Goal: Information Seeking & Learning: Learn about a topic

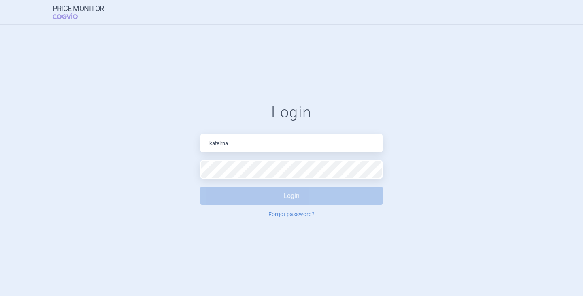
drag, startPoint x: 242, startPoint y: 144, endPoint x: 146, endPoint y: 142, distance: 96.0
click at [146, 142] on form "Login kateirna Login Forgot password?" at bounding box center [291, 160] width 551 height 114
type input "[PERSON_NAME][EMAIL_ADDRESS][DOMAIN_NAME]"
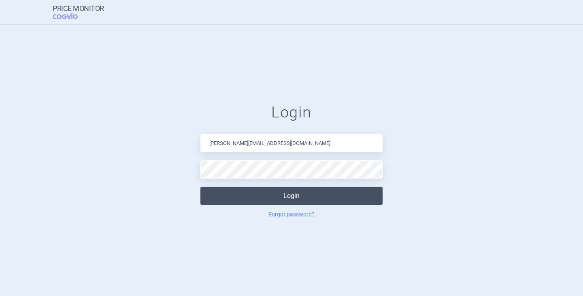
drag, startPoint x: 257, startPoint y: 193, endPoint x: 266, endPoint y: 195, distance: 8.7
click at [258, 193] on button "Login" at bounding box center [291, 196] width 182 height 18
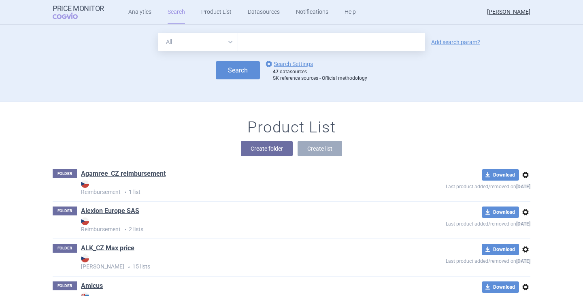
click at [165, 94] on div "All Brand Name ATC Company Active Substance Country Newer than Add search param…" at bounding box center [291, 67] width 510 height 69
click at [146, 18] on link "Analytics" at bounding box center [139, 12] width 23 height 24
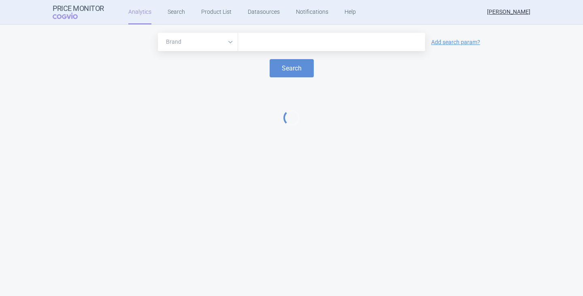
click at [289, 46] on input "text" at bounding box center [331, 42] width 179 height 11
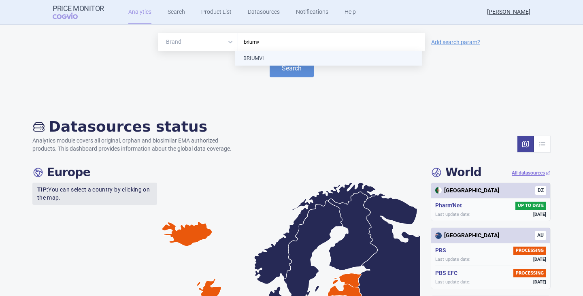
type input "briumvi"
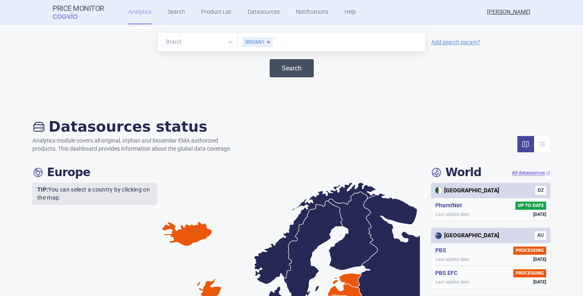
click at [291, 72] on button "Search" at bounding box center [292, 68] width 44 height 18
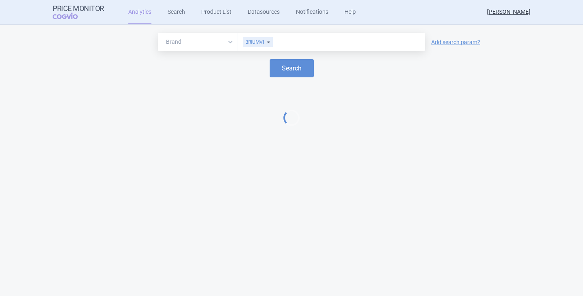
select select "EUR"
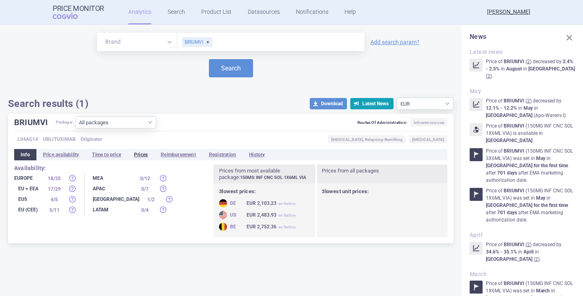
click at [139, 157] on li "Prices" at bounding box center [141, 154] width 27 height 11
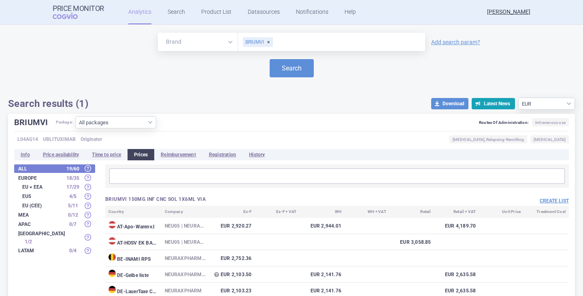
click at [198, 109] on div "Brand ATC/Active substance Therapeutic area BRIUMVI Add search param? Search Se…" at bounding box center [291, 69] width 583 height 89
click at [178, 13] on link "Search" at bounding box center [176, 12] width 17 height 24
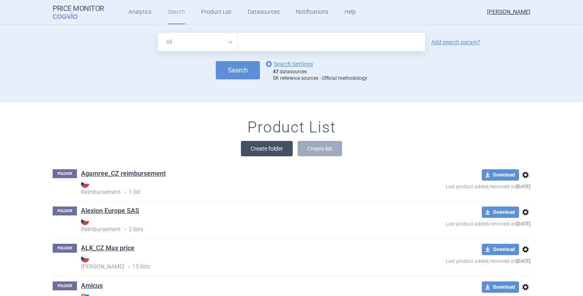
click at [258, 149] on button "Create folder" at bounding box center [267, 148] width 52 height 15
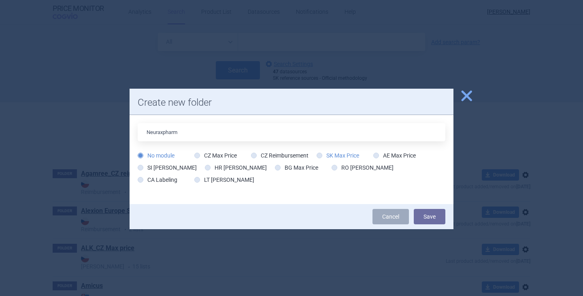
type input "Neuraxpharm"
click at [317, 156] on icon at bounding box center [320, 156] width 6 height 6
click at [317, 156] on input "SK Max Price" at bounding box center [321, 156] width 8 height 8
radio input "true"
click at [423, 213] on button "Save" at bounding box center [430, 216] width 32 height 15
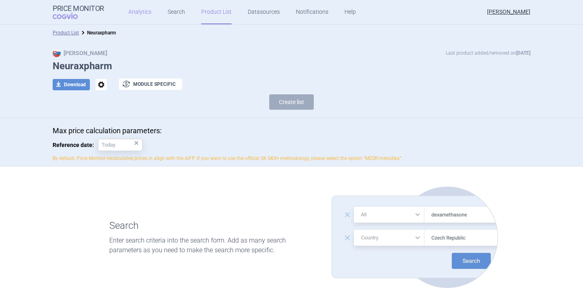
click at [142, 16] on link "Analytics" at bounding box center [139, 12] width 23 height 24
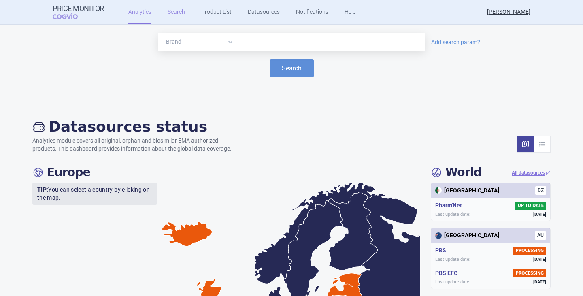
click at [175, 9] on link "Search" at bounding box center [176, 12] width 17 height 24
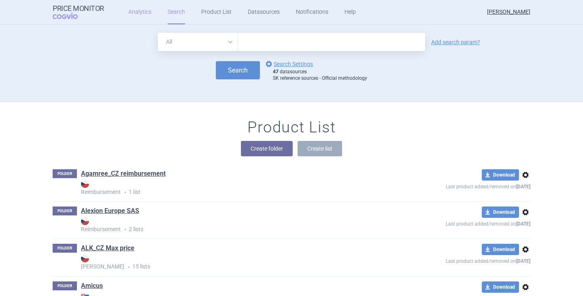
click at [136, 9] on link "Analytics" at bounding box center [139, 12] width 23 height 24
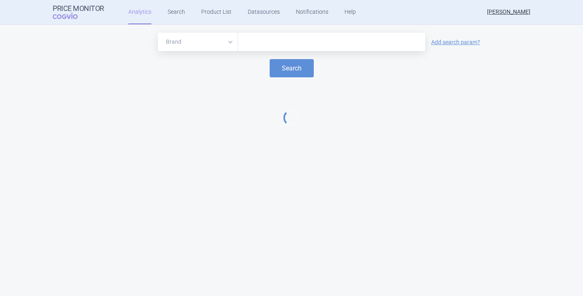
click at [278, 40] on input "text" at bounding box center [331, 42] width 179 height 11
type input "briumvi"
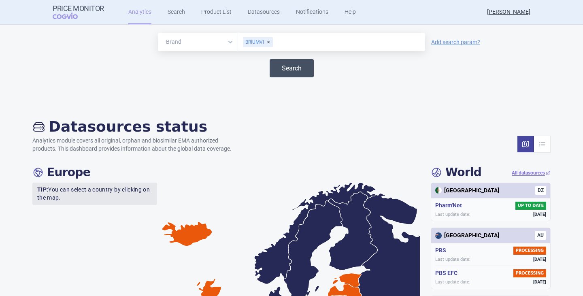
click at [275, 62] on button "Search" at bounding box center [292, 68] width 44 height 18
select select "EUR"
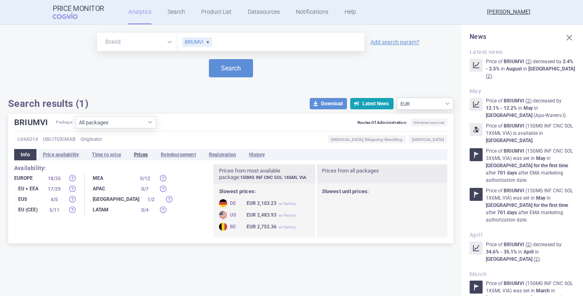
click at [148, 154] on li "Prices" at bounding box center [141, 154] width 27 height 11
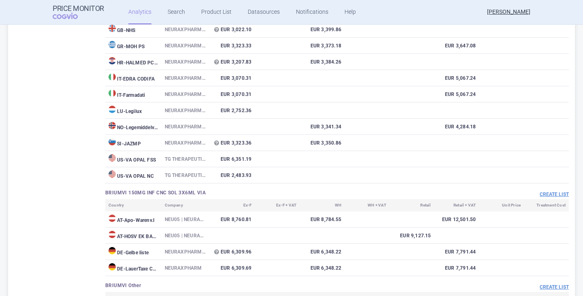
scroll to position [324, 0]
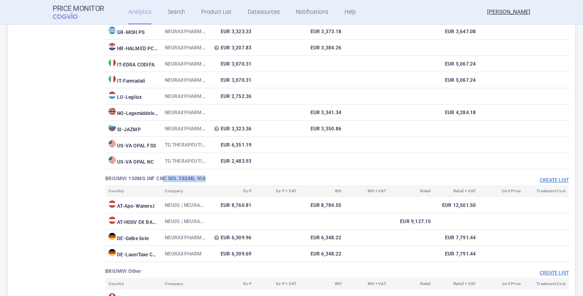
drag, startPoint x: 162, startPoint y: 178, endPoint x: 210, endPoint y: 179, distance: 47.8
click at [210, 179] on h3 "BRIUMVI 150MG INF CNC SOL 3X6ML VIA" at bounding box center [221, 178] width 232 height 7
click at [218, 179] on h3 "BRIUMVI 150MG INF CNC SOL 3X6ML VIA" at bounding box center [221, 178] width 232 height 7
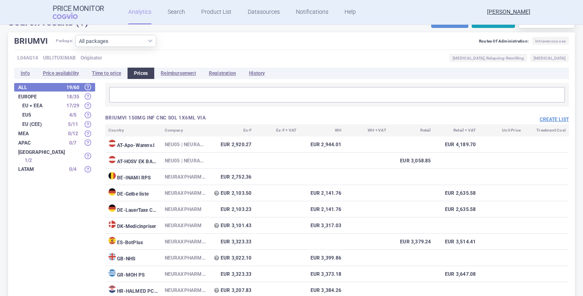
scroll to position [81, 0]
click at [547, 120] on button "Create list" at bounding box center [554, 120] width 29 height 7
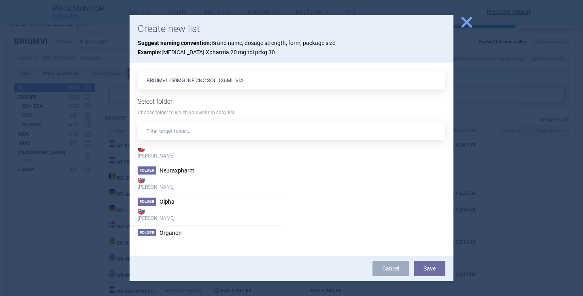
scroll to position [1053, 0]
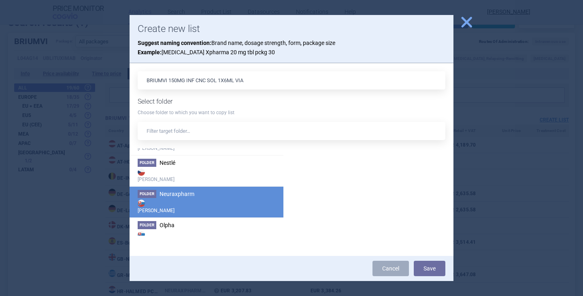
click at [187, 195] on span "Neuraxpharm" at bounding box center [176, 194] width 35 height 6
click at [431, 271] on button "Save" at bounding box center [430, 268] width 32 height 15
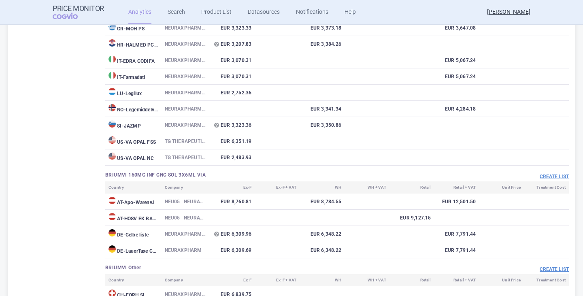
scroll to position [443, 0]
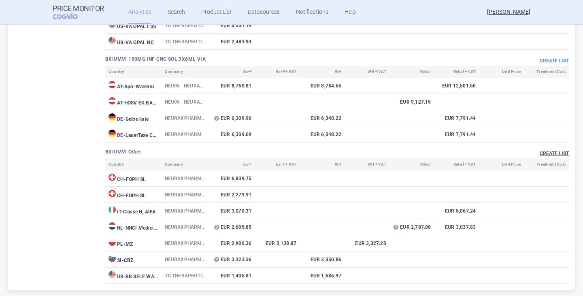
click at [544, 154] on button "Create list" at bounding box center [554, 153] width 29 height 7
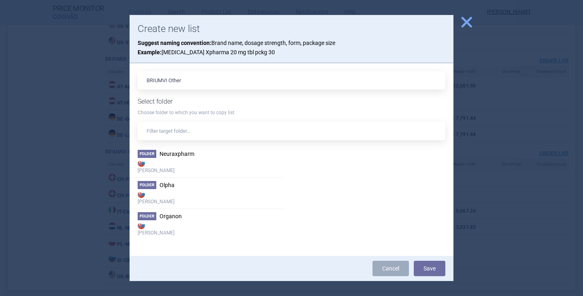
scroll to position [1093, 0]
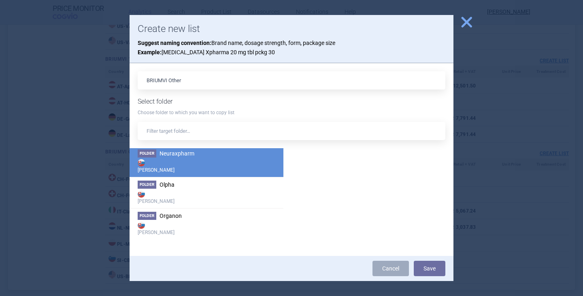
click at [188, 165] on strong "[PERSON_NAME]" at bounding box center [207, 165] width 138 height 16
click at [432, 268] on button "Save" at bounding box center [430, 268] width 32 height 15
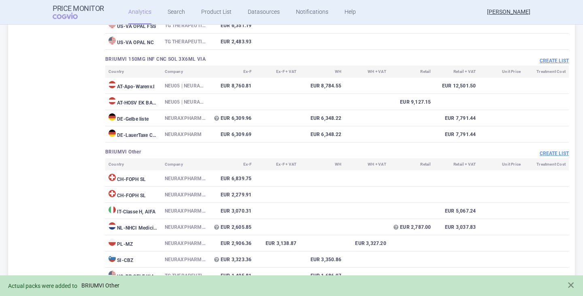
click at [111, 284] on link "BRIUMVI Other" at bounding box center [100, 285] width 38 height 7
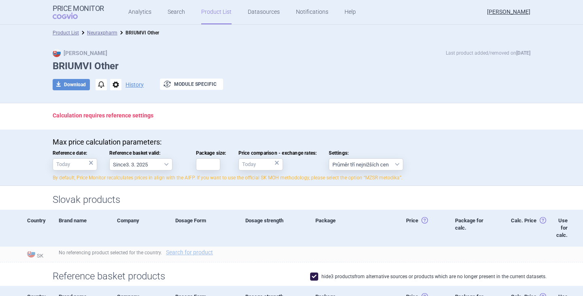
click at [104, 36] on li "Neuraxpharm" at bounding box center [98, 33] width 38 height 8
click at [104, 32] on link "Neuraxpharm" at bounding box center [102, 33] width 30 height 6
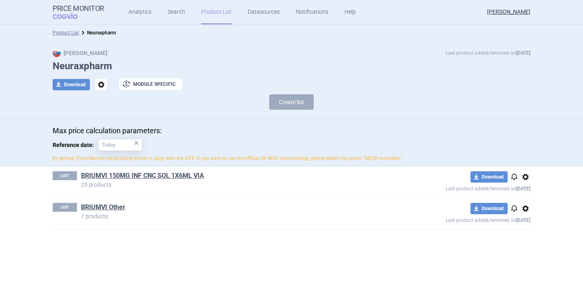
drag, startPoint x: 189, startPoint y: 265, endPoint x: 188, endPoint y: 259, distance: 5.7
click at [189, 265] on section "Product List Neuraxpharm Max Price Last product added/removed on 1 Sept Neuraxp…" at bounding box center [291, 160] width 583 height 271
click at [111, 209] on link "BRIUMVI Other" at bounding box center [103, 207] width 44 height 9
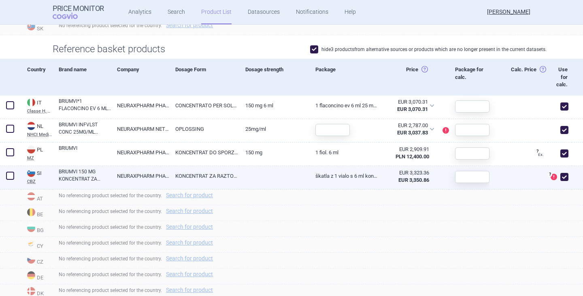
scroll to position [243, 0]
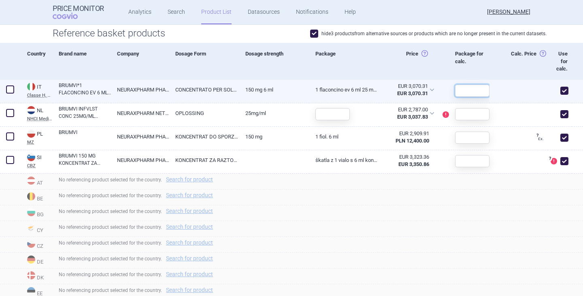
click at [462, 90] on input "text" at bounding box center [472, 91] width 34 height 12
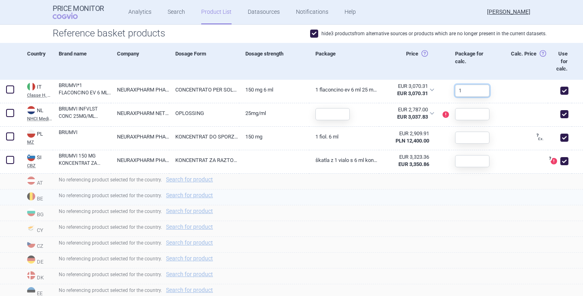
type input "1"
click at [343, 202] on div "No referencing product selected for the country. Search for product" at bounding box center [318, 197] width 530 height 16
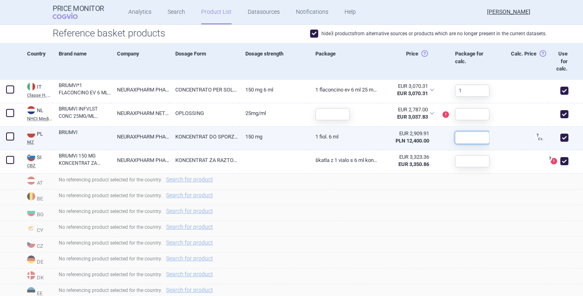
click at [465, 142] on input "text" at bounding box center [472, 138] width 34 height 12
click at [79, 132] on link "BRIUMVI" at bounding box center [85, 136] width 52 height 15
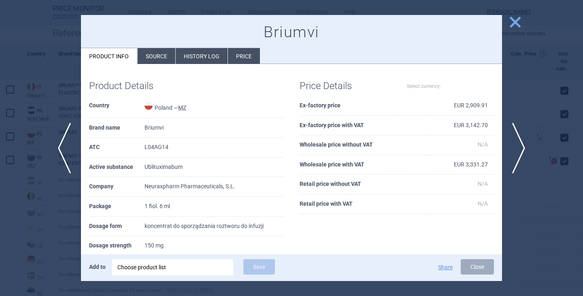
select select "EUR"
click at [480, 266] on button "Close" at bounding box center [477, 266] width 33 height 15
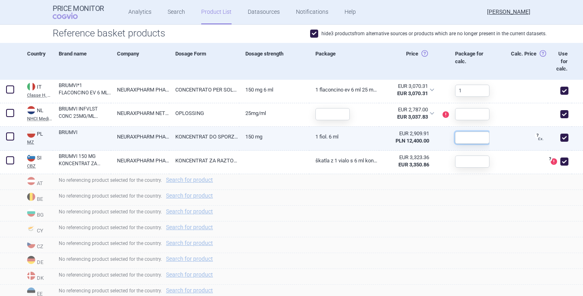
click at [467, 142] on input "text" at bounding box center [472, 138] width 34 height 12
type input "1"
click at [425, 212] on div "No referencing product selected for the country. Search for product" at bounding box center [318, 214] width 530 height 16
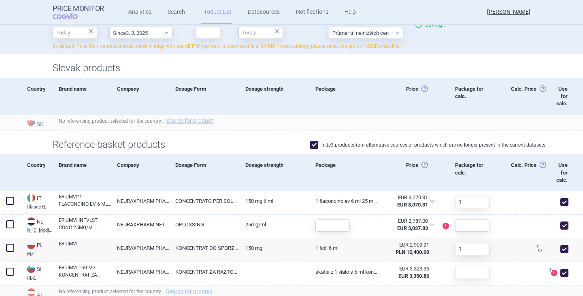
scroll to position [121, 0]
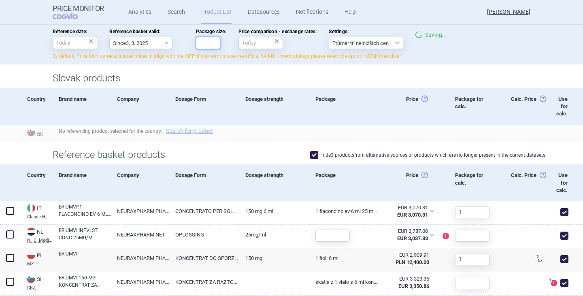
click at [204, 40] on input "Package size:" at bounding box center [208, 43] width 24 height 12
type input "1"
click at [156, 73] on h1 "Slovak products" at bounding box center [292, 78] width 478 height 12
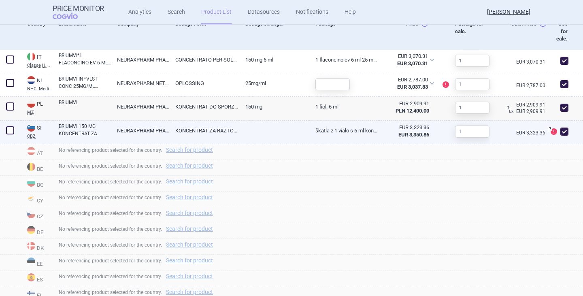
scroll to position [283, 0]
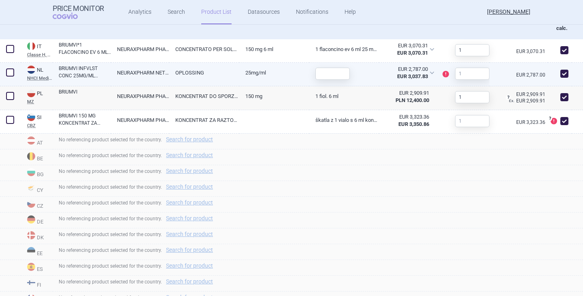
click at [91, 71] on link "BRIUMVI INFVLST CONC 25MG/ML FLACON 6ML" at bounding box center [85, 72] width 52 height 15
select select "EUR"
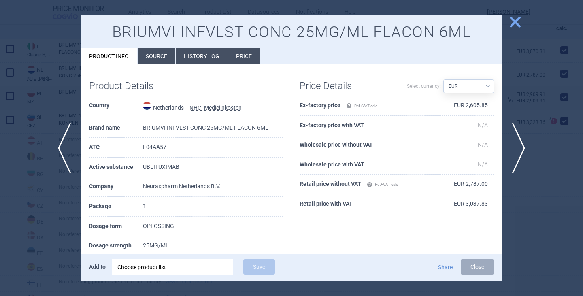
click at [512, 23] on span "close" at bounding box center [515, 22] width 14 height 14
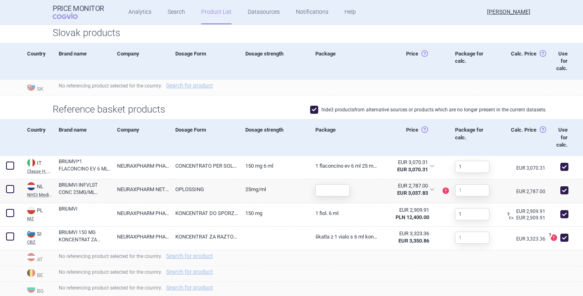
scroll to position [162, 0]
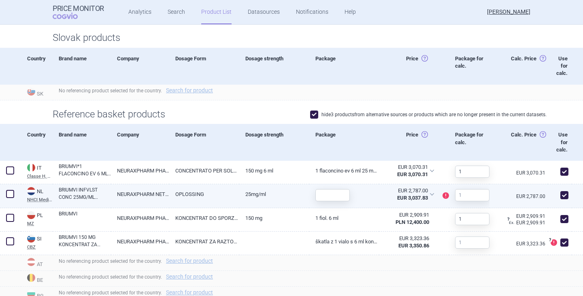
click at [84, 193] on link "BRIUMVI INFVLST CONC 25MG/ML FLACON 6ML" at bounding box center [85, 193] width 52 height 15
select select "EUR"
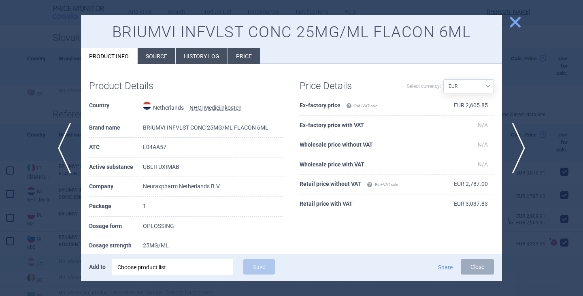
click at [474, 265] on button "Close" at bounding box center [477, 266] width 33 height 15
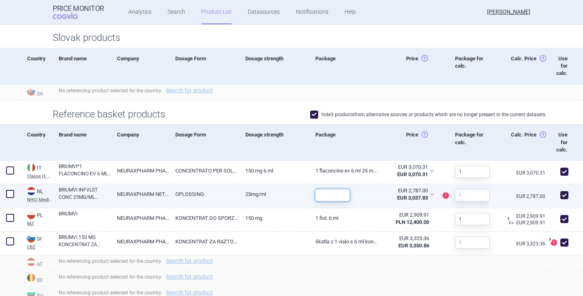
click at [333, 198] on input "text" at bounding box center [332, 195] width 34 height 12
type input "1"
click at [74, 193] on link "BRIUMVI INFVLST CONC 25MG/ML FLACON 6ML" at bounding box center [85, 193] width 52 height 15
select select "EUR"
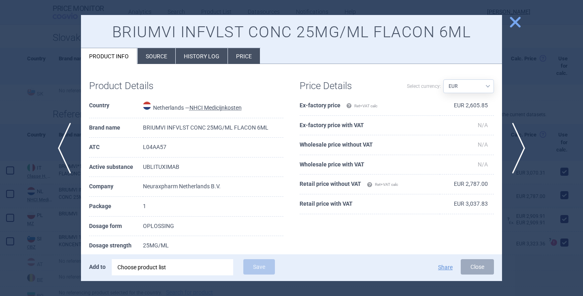
scroll to position [241, 0]
click at [155, 56] on li "Source" at bounding box center [157, 56] width 38 height 16
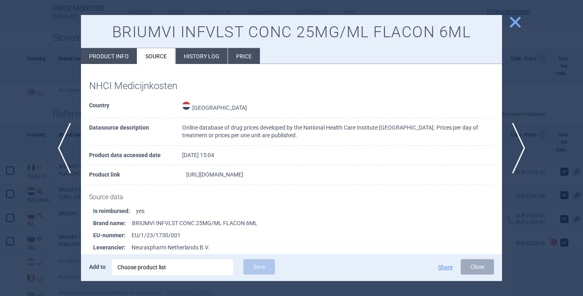
click at [230, 175] on link "[URL][DOMAIN_NAME]" at bounding box center [214, 175] width 57 height 6
click at [106, 55] on li "Product info" at bounding box center [109, 56] width 56 height 16
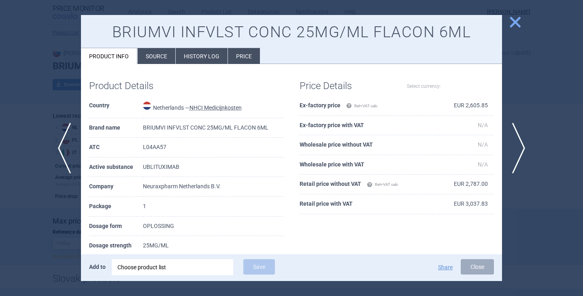
select select "EUR"
click at [481, 266] on button "Close" at bounding box center [477, 266] width 33 height 15
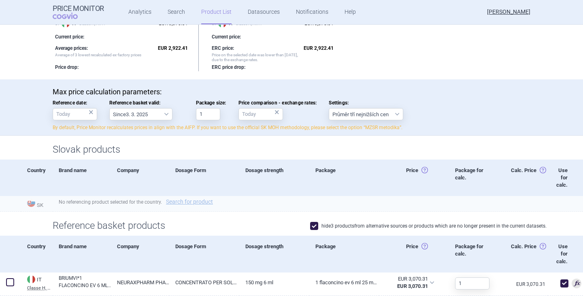
scroll to position [283, 0]
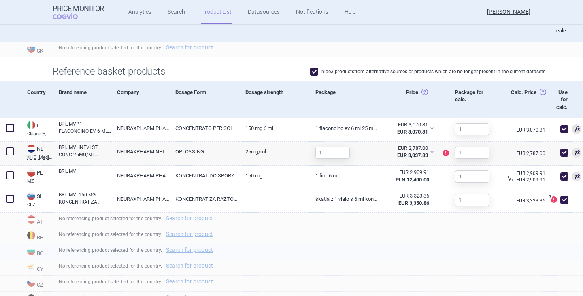
click at [461, 245] on div "No referencing product selected for the country. Search for product" at bounding box center [318, 252] width 530 height 16
click at [430, 152] on div "EUR 2,787.00 EUR 3,037.83" at bounding box center [409, 152] width 60 height 20
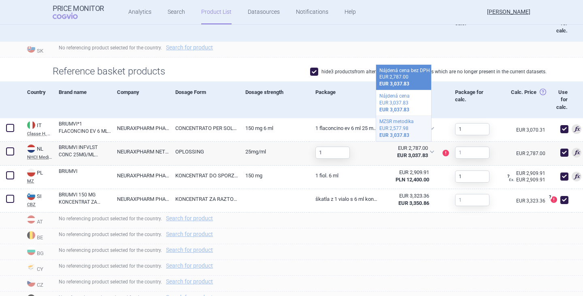
click at [404, 125] on div "MZSR metodika" at bounding box center [403, 121] width 49 height 7
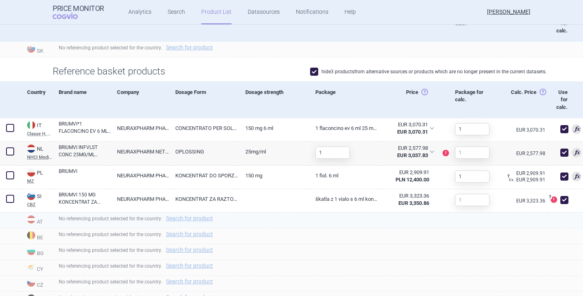
click at [424, 215] on div "No referencing product selected for the country. Search for product" at bounding box center [318, 221] width 530 height 16
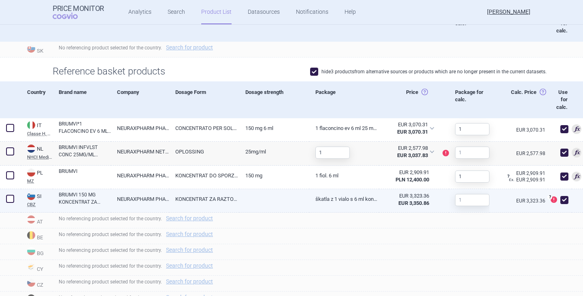
click at [560, 197] on span at bounding box center [564, 200] width 8 height 8
checkbox input "false"
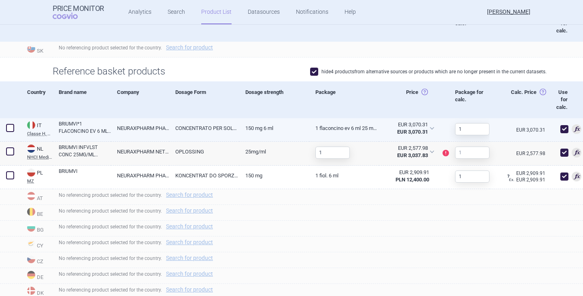
click at [12, 127] on span at bounding box center [10, 128] width 8 height 8
checkbox input "true"
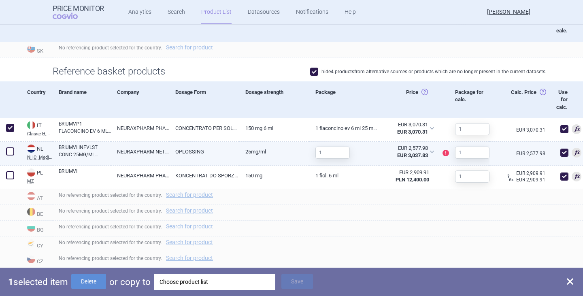
click at [12, 155] on span at bounding box center [10, 151] width 12 height 12
checkbox input "true"
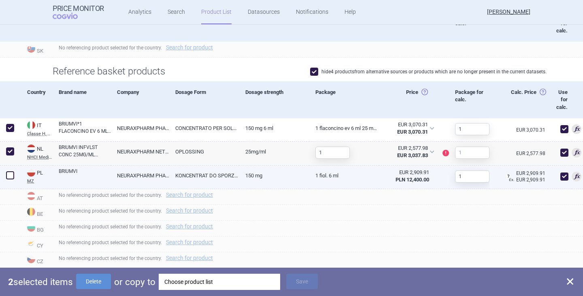
click at [9, 175] on span at bounding box center [10, 175] width 8 height 8
checkbox input "true"
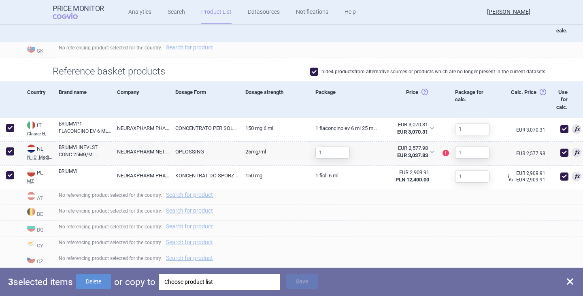
click at [175, 285] on div "Choose product list" at bounding box center [219, 282] width 110 height 16
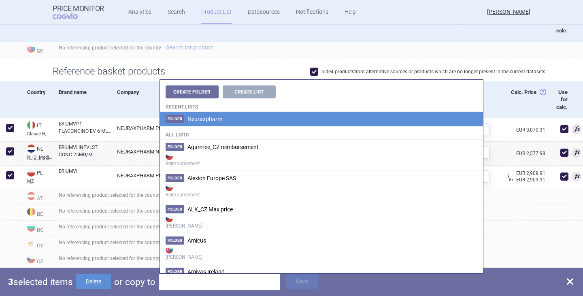
click at [206, 121] on span "Neuraxpharm" at bounding box center [204, 119] width 35 height 6
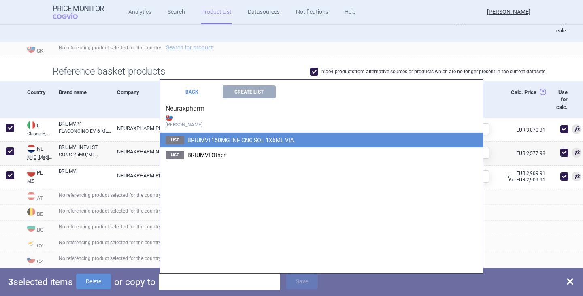
click at [220, 141] on span "BRIUMVI 150MG INF CNC SOL 1X6ML VIA" at bounding box center [240, 140] width 106 height 6
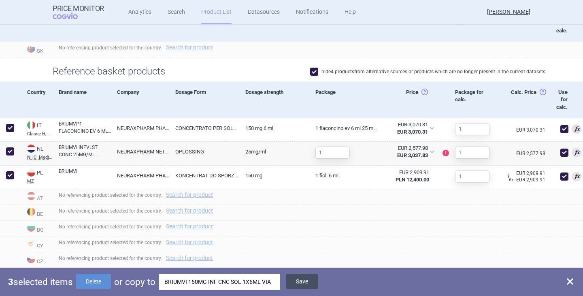
click at [305, 282] on button "Save" at bounding box center [302, 281] width 32 height 15
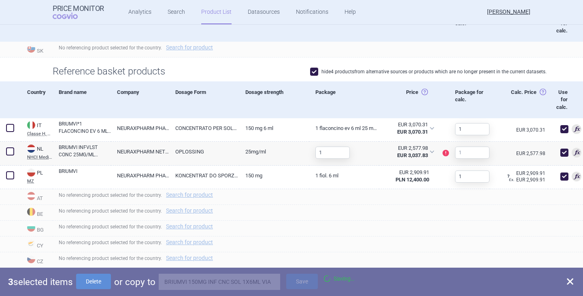
checkbox input "false"
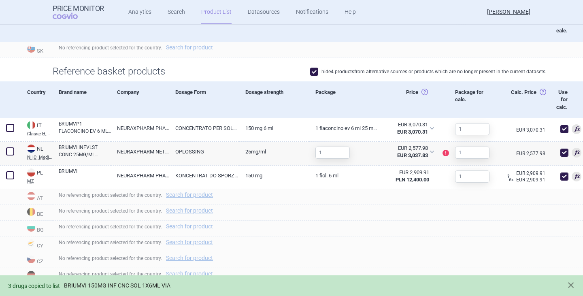
click at [159, 283] on link "BRIUMVI 150MG INF CNC SOL 1X6ML VIA" at bounding box center [117, 285] width 106 height 7
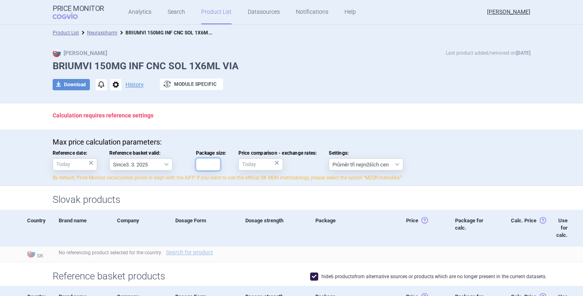
click at [213, 170] on input "Package size:" at bounding box center [208, 164] width 24 height 12
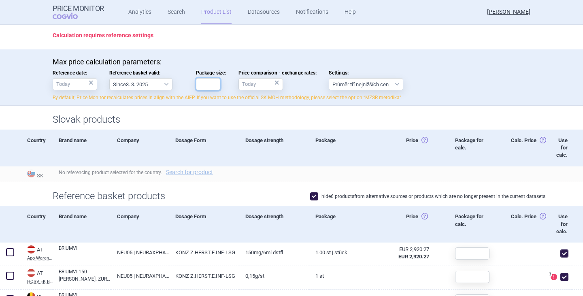
scroll to position [81, 0]
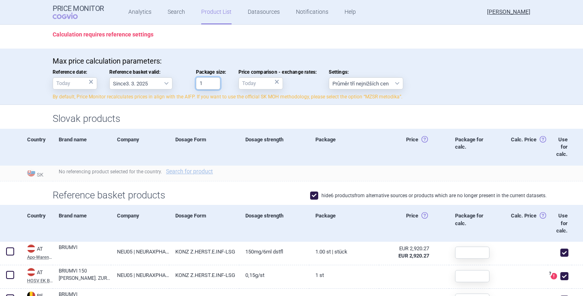
type input "1"
click at [472, 85] on div "Max price calculation parameters: Reference date: × Reference basket valid: Sin…" at bounding box center [292, 79] width 478 height 44
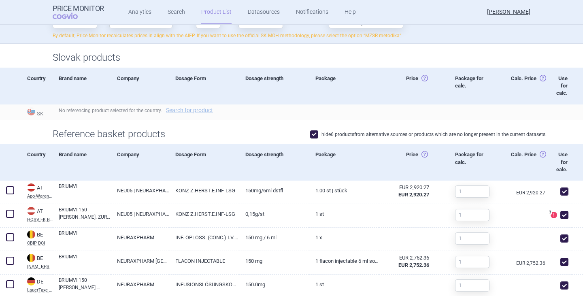
scroll to position [121, 0]
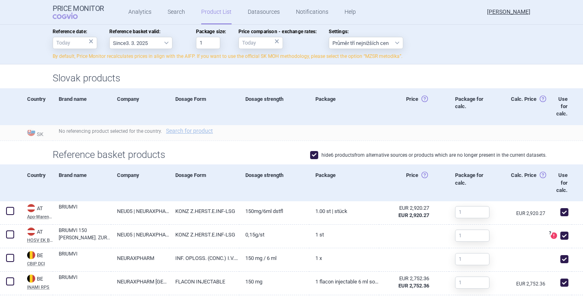
click at [313, 155] on span at bounding box center [314, 155] width 8 height 8
checkbox input "false"
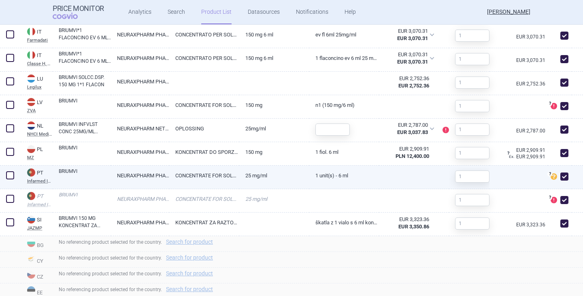
scroll to position [648, 0]
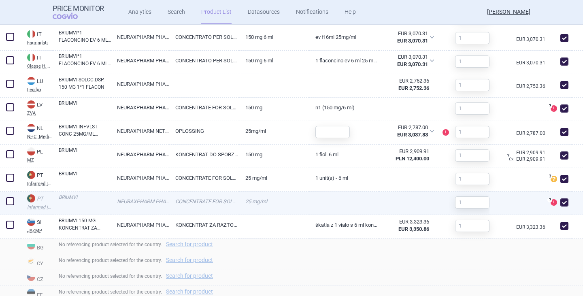
click at [560, 203] on span at bounding box center [564, 202] width 8 height 8
checkbox input "false"
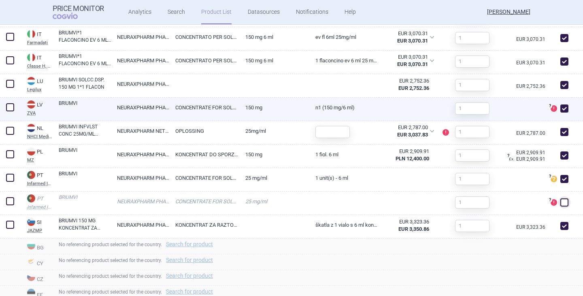
click at [561, 110] on span at bounding box center [564, 108] width 8 height 8
checkbox input "false"
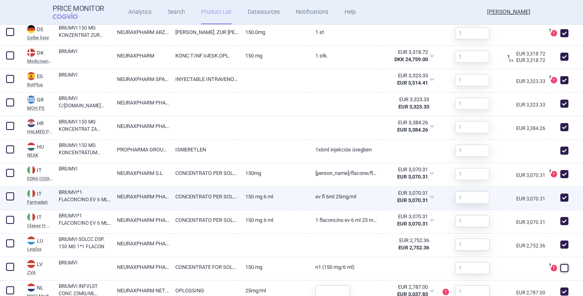
scroll to position [486, 0]
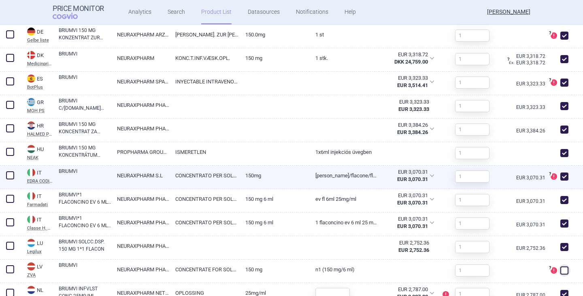
click at [560, 179] on span at bounding box center [564, 176] width 8 height 8
checkbox input "false"
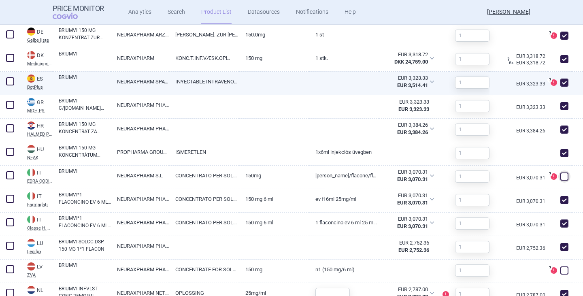
click at [560, 85] on span at bounding box center [564, 83] width 8 height 8
checkbox input "false"
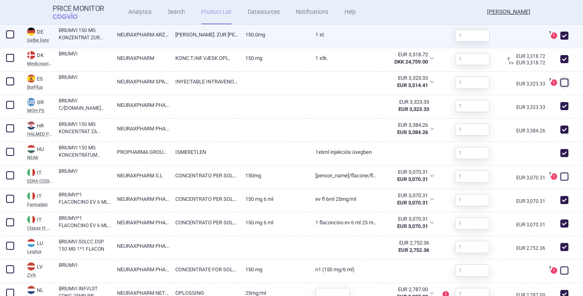
click at [560, 34] on span at bounding box center [564, 36] width 8 height 8
checkbox input "false"
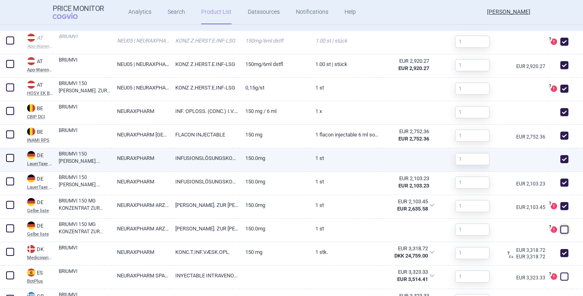
scroll to position [283, 0]
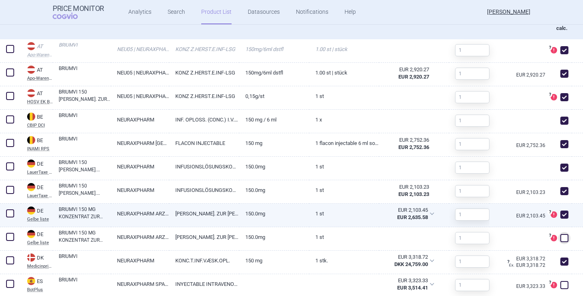
click at [560, 217] on span at bounding box center [564, 215] width 8 height 8
checkbox input "false"
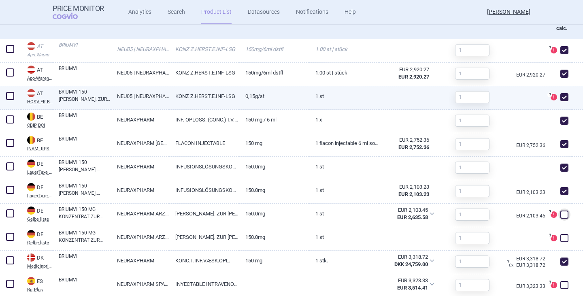
click at [561, 98] on span at bounding box center [564, 97] width 8 height 8
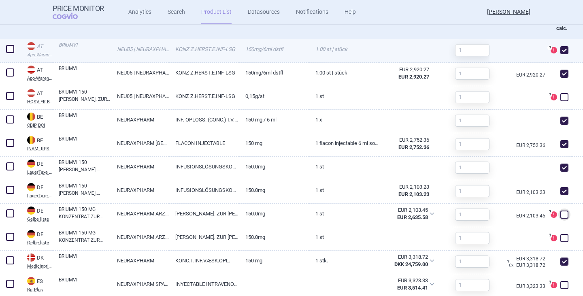
checkbox input "false"
click at [560, 52] on span at bounding box center [564, 50] width 8 height 8
checkbox input "false"
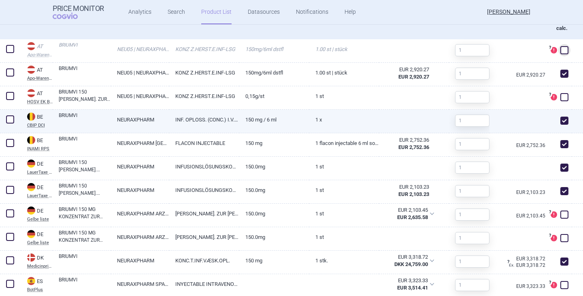
click at [560, 122] on span at bounding box center [564, 121] width 8 height 8
checkbox input "false"
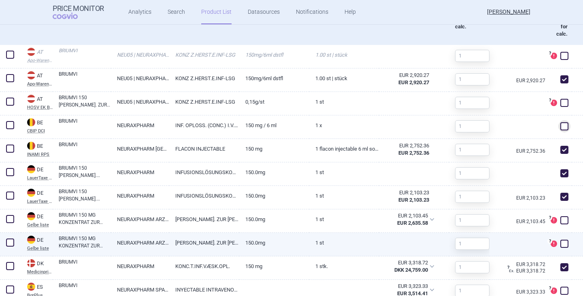
scroll to position [324, 0]
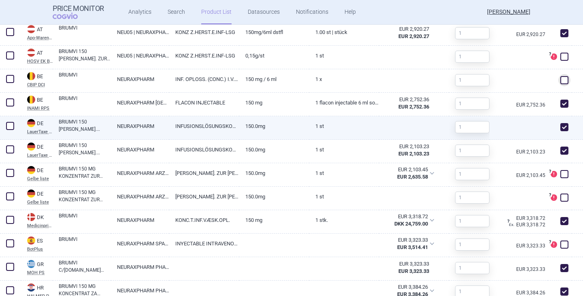
click at [560, 127] on span at bounding box center [564, 127] width 8 height 8
checkbox input "false"
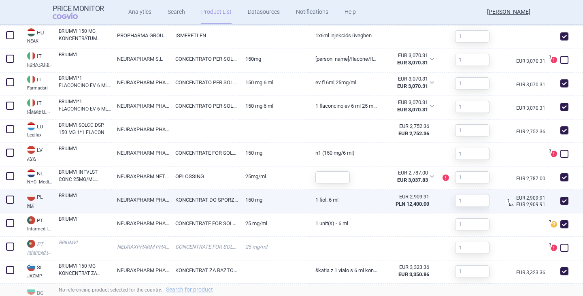
scroll to position [607, 0]
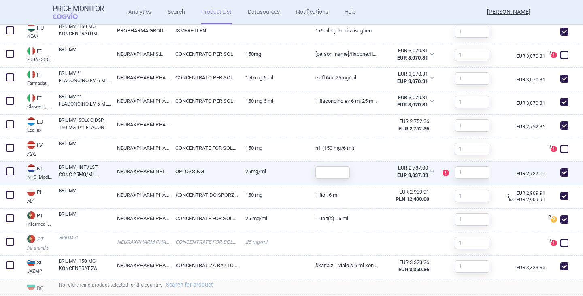
click at [72, 169] on link "BRIUMVI INFVLST CONC 25MG/ML FLACON 6ML" at bounding box center [85, 171] width 52 height 15
select select "EUR"
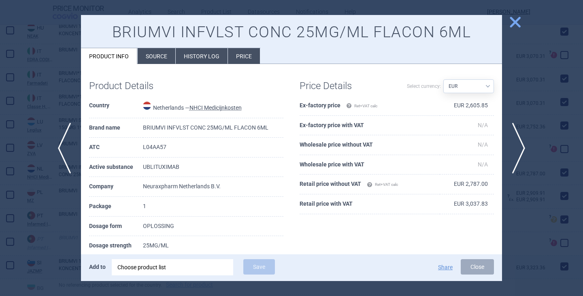
click at [478, 268] on button "Close" at bounding box center [477, 266] width 33 height 15
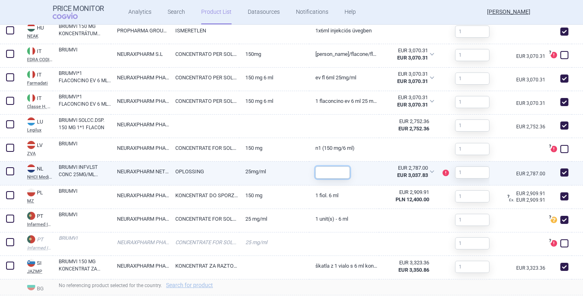
click at [331, 176] on input "text" at bounding box center [332, 172] width 34 height 12
type input "1"
click at [295, 179] on link "25MG/ML" at bounding box center [274, 172] width 70 height 20
select select "EUR"
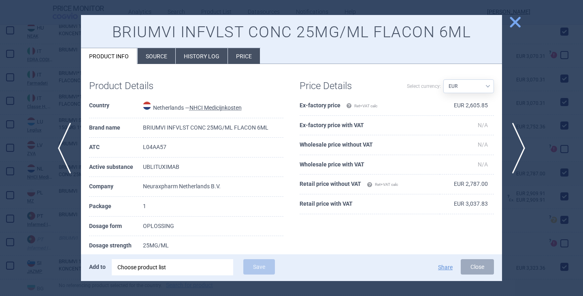
scroll to position [686, 0]
click at [472, 270] on button "Close" at bounding box center [477, 266] width 33 height 15
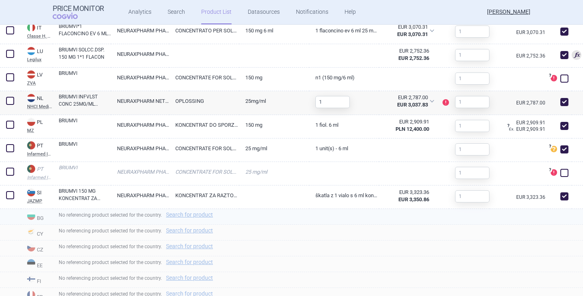
scroll to position [767, 0]
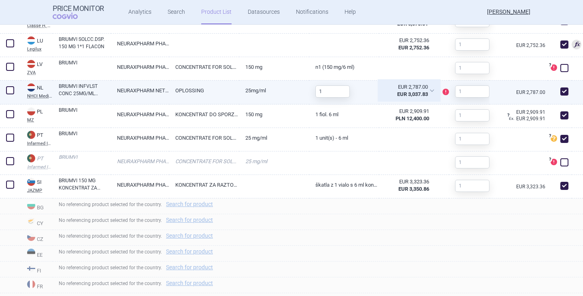
click at [427, 90] on div "EUR 2,787.00 EUR 3,037.83" at bounding box center [409, 91] width 60 height 20
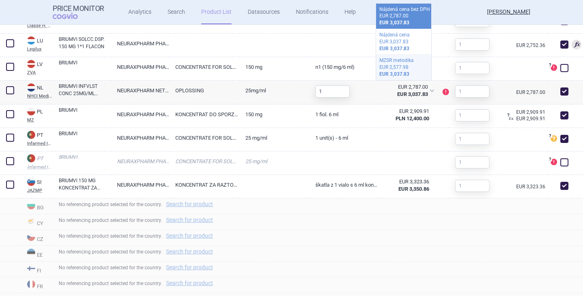
click at [403, 69] on div "EUR 2,577.98" at bounding box center [403, 67] width 49 height 7
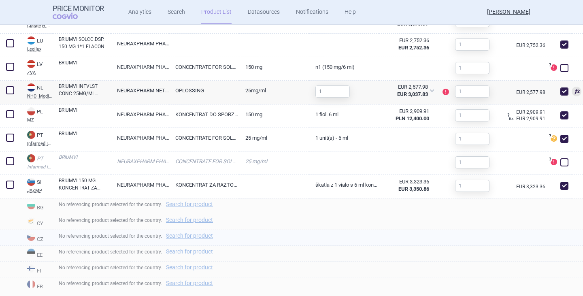
click at [462, 232] on div "No referencing product selected for the country. Search for product" at bounding box center [318, 238] width 530 height 16
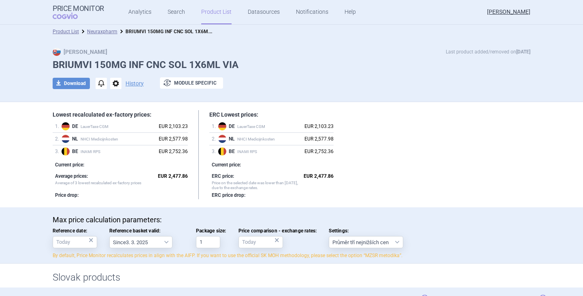
scroll to position [0, 0]
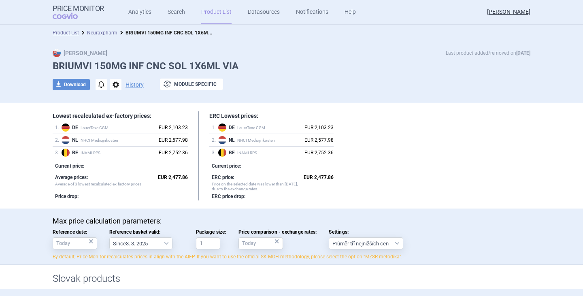
click at [106, 33] on link "Neuraxpharm" at bounding box center [102, 33] width 30 height 6
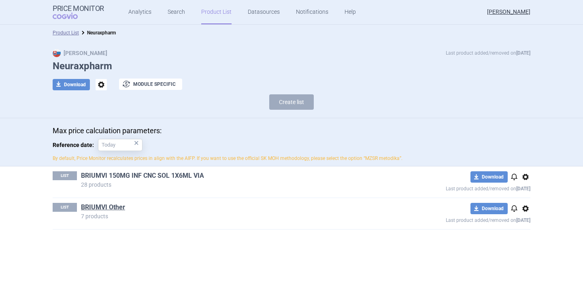
click at [144, 177] on link "BRIUMVI 150MG INF CNC SOL 1X6ML VIA" at bounding box center [142, 175] width 123 height 9
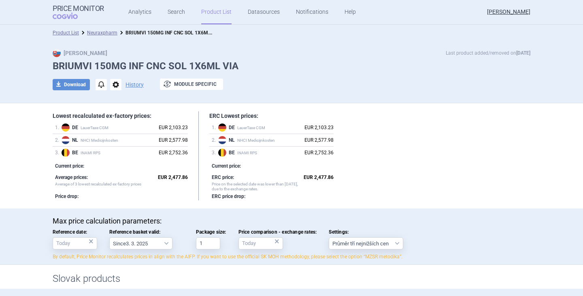
click at [523, 141] on div "Lowest recalculated ex-factory prices: 1 . DE LauerTaxe [MEDICAL_DATA] EUR 2,10…" at bounding box center [292, 155] width 478 height 89
